Goal: Task Accomplishment & Management: Use online tool/utility

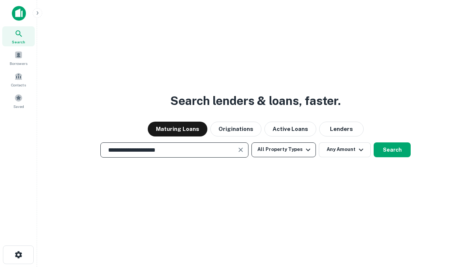
type input "**********"
click at [284, 149] on button "All Property Types" at bounding box center [284, 149] width 64 height 15
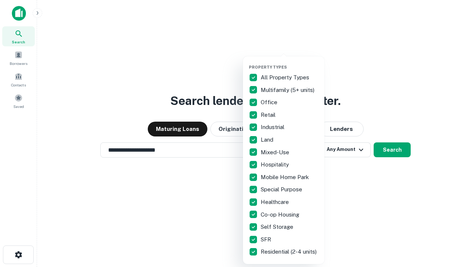
click at [290, 62] on button "button" at bounding box center [289, 62] width 81 height 0
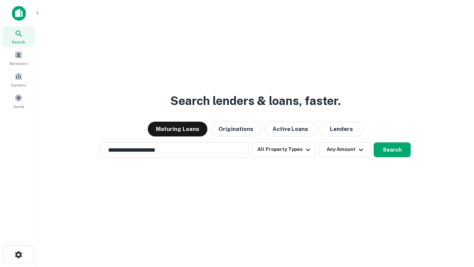
scroll to position [11, 0]
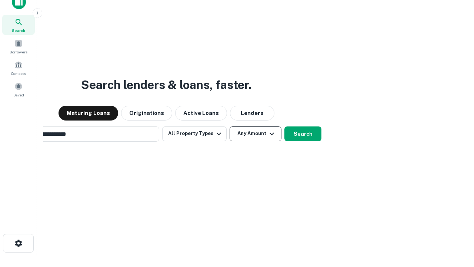
click at [230, 126] on button "Any Amount" at bounding box center [256, 133] width 52 height 15
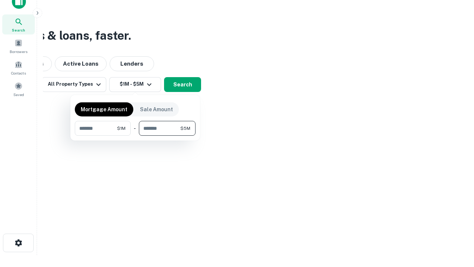
type input "*******"
click at [135, 136] on button "button" at bounding box center [135, 136] width 121 height 0
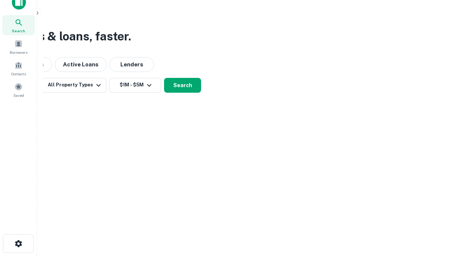
scroll to position [4, 137]
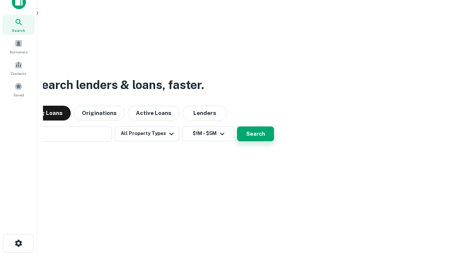
click at [237, 126] on button "Search" at bounding box center [255, 133] width 37 height 15
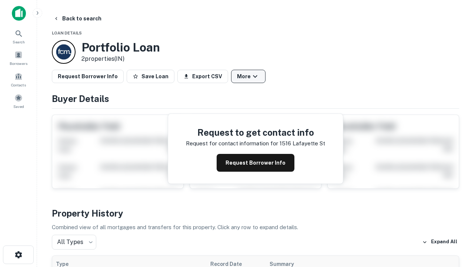
click at [248, 76] on button "More" at bounding box center [248, 76] width 34 height 13
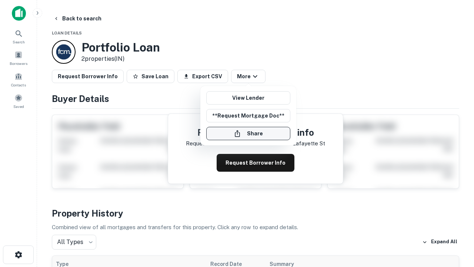
click at [248, 133] on button "Share" at bounding box center [248, 133] width 84 height 13
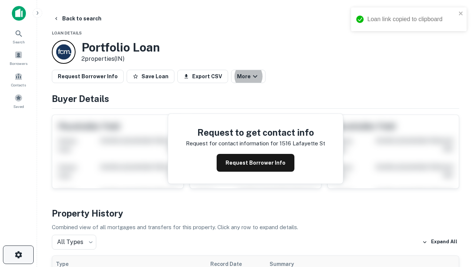
click at [18, 254] on icon "button" at bounding box center [18, 254] width 9 height 9
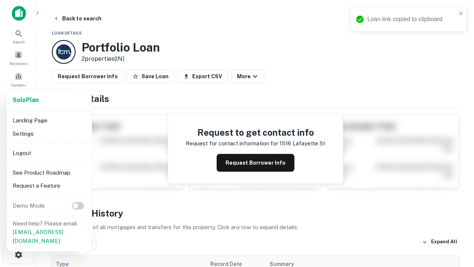
click at [49, 153] on li "Logout" at bounding box center [49, 152] width 79 height 13
